Goal: Navigation & Orientation: Understand site structure

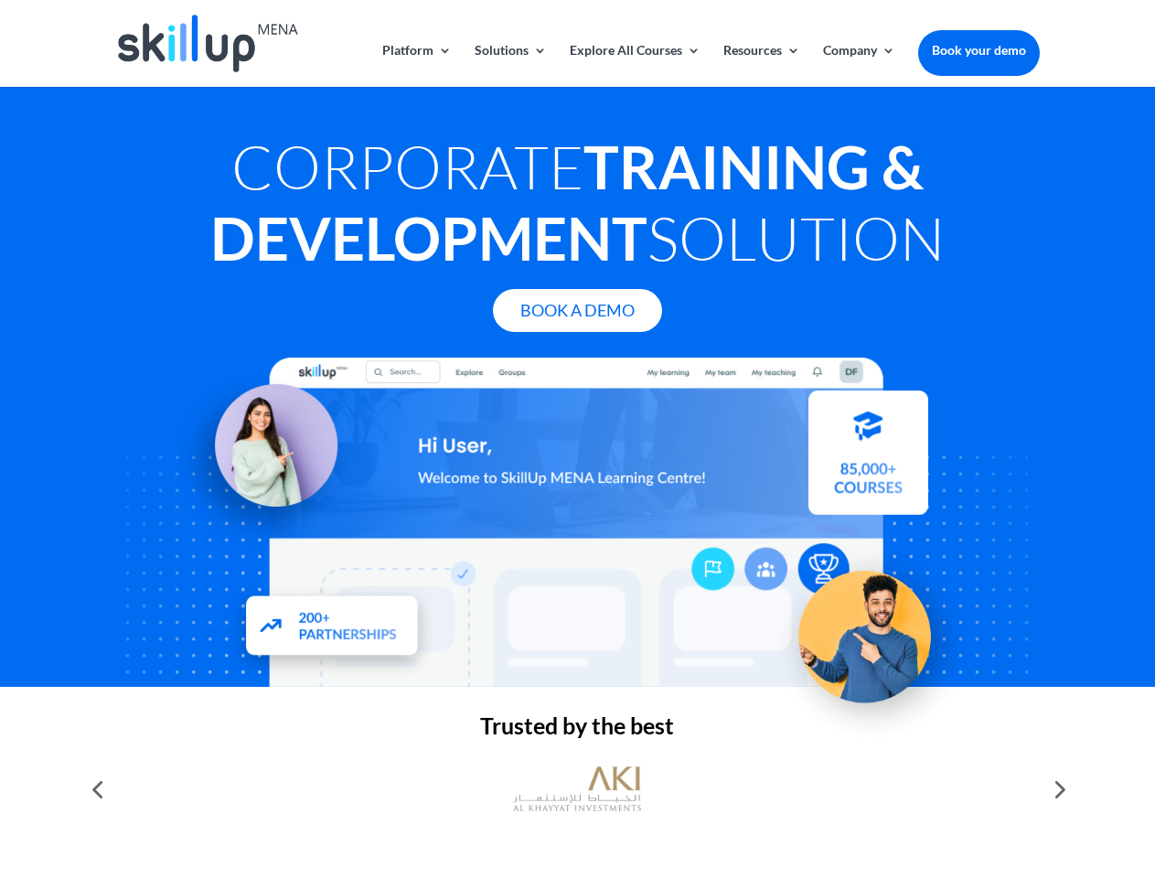
click at [577, 439] on div at bounding box center [577, 522] width 924 height 329
click at [509, 65] on link "Solutions" at bounding box center [511, 65] width 72 height 43
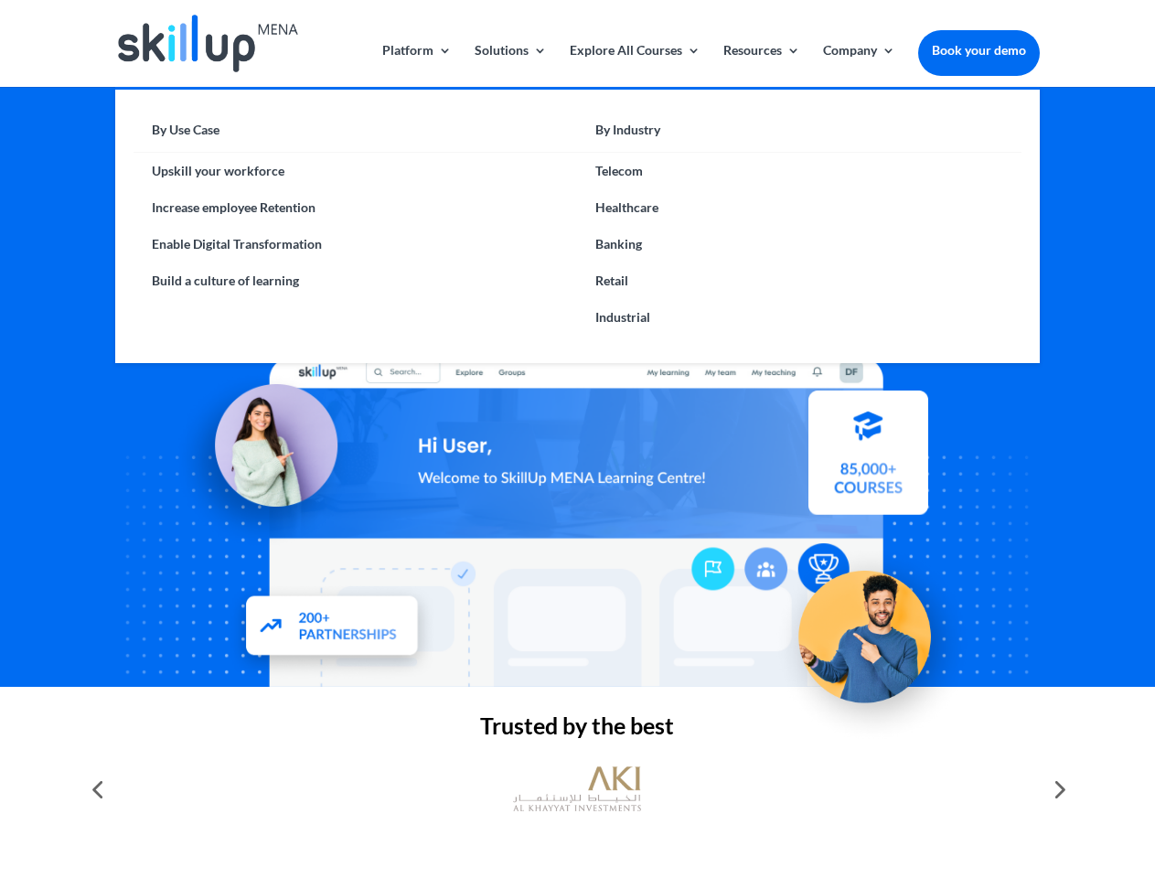
click at [634, 65] on link "Explore All Courses" at bounding box center [635, 65] width 131 height 43
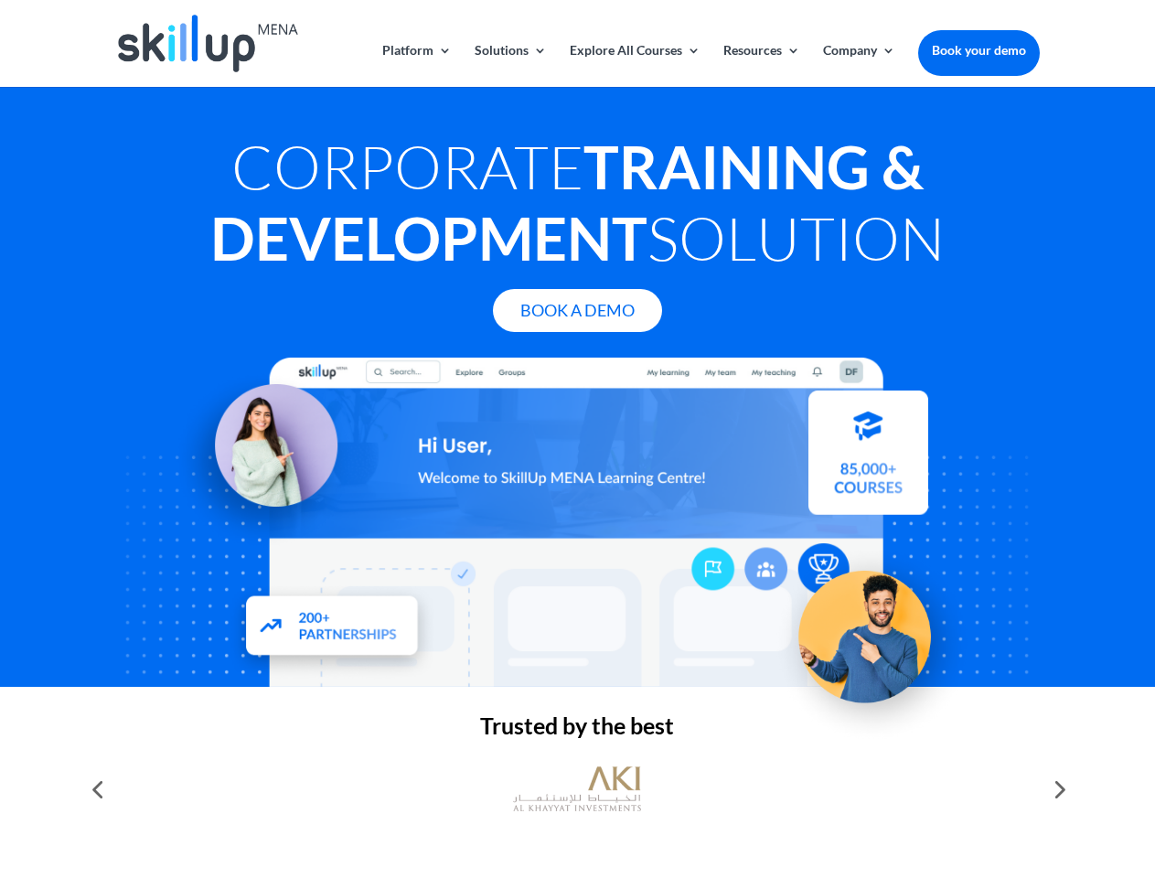
click at [760, 65] on link "Resources" at bounding box center [761, 65] width 77 height 43
click at [859, 65] on link "Company" at bounding box center [859, 65] width 72 height 43
click at [577, 789] on img at bounding box center [577, 789] width 128 height 64
